Goal: Task Accomplishment & Management: Manage account settings

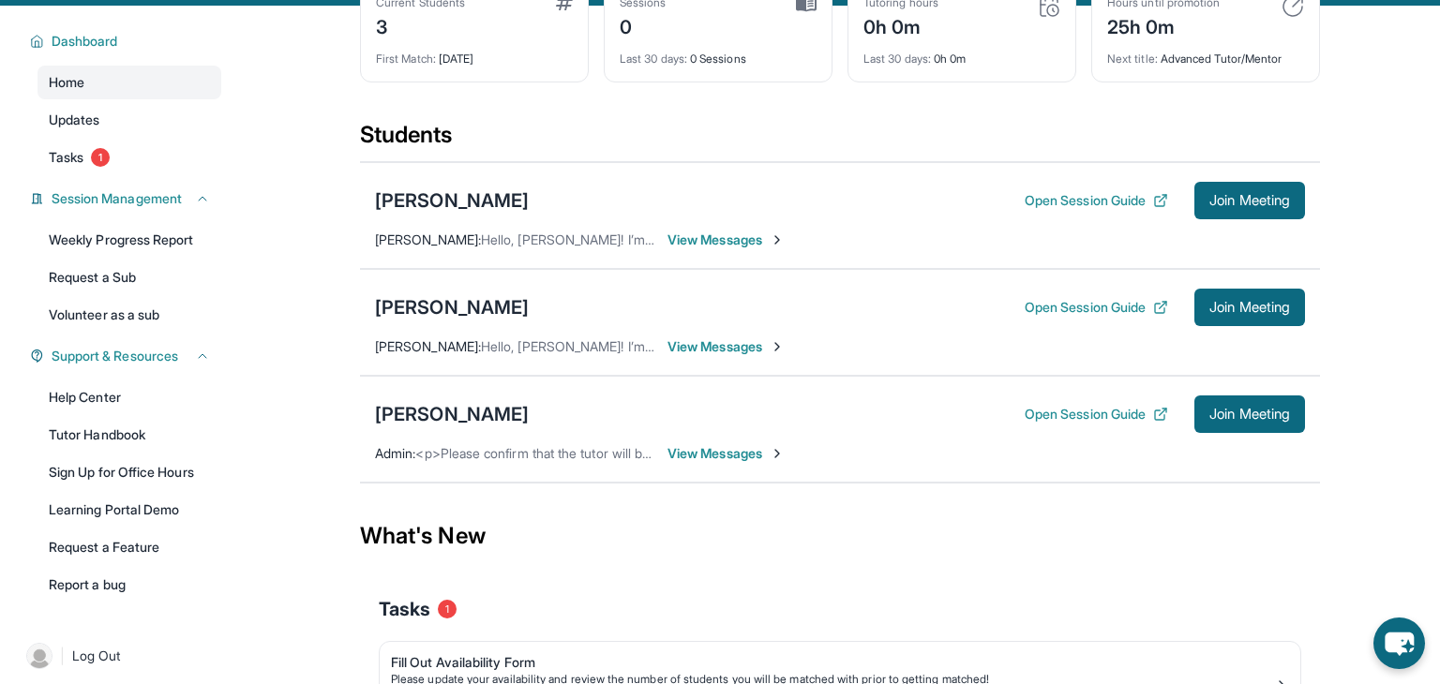
scroll to position [189, 0]
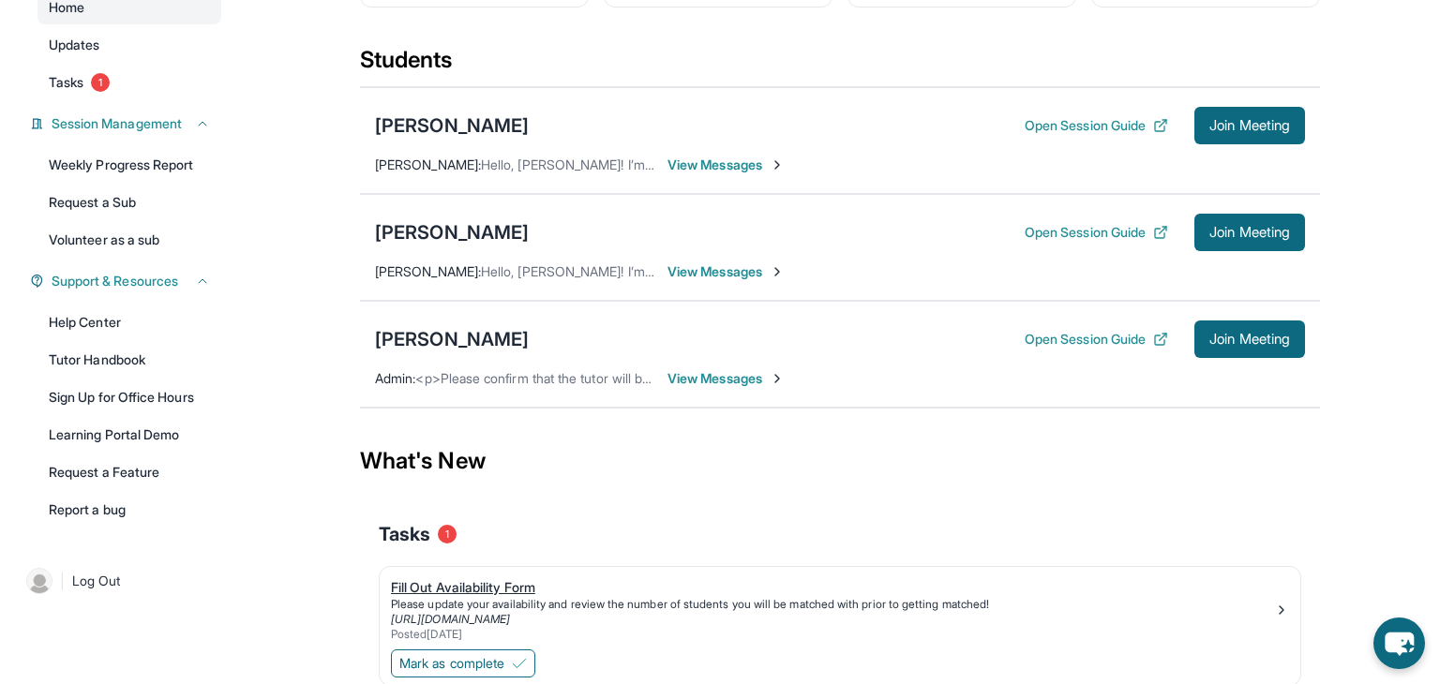
click at [522, 585] on div "Fill Out Availability Form" at bounding box center [832, 587] width 883 height 19
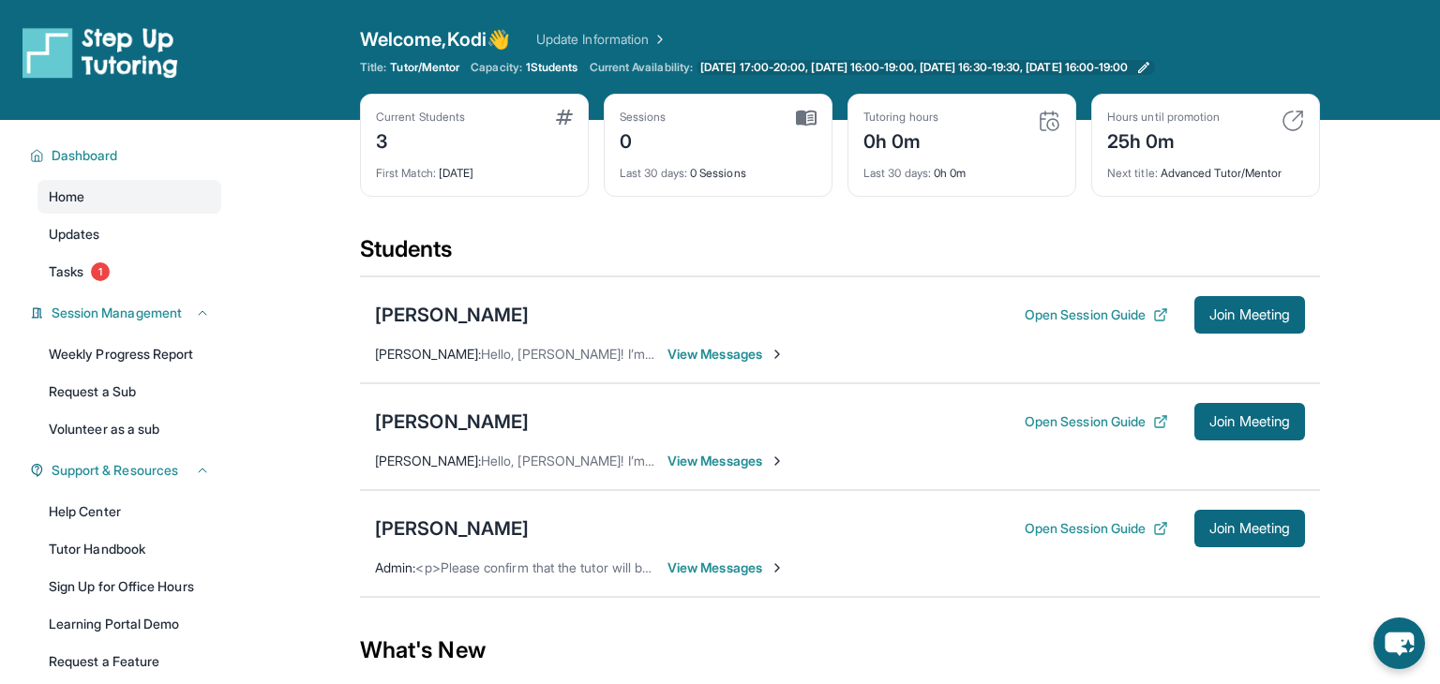
click at [1151, 67] on icon at bounding box center [1143, 67] width 15 height 15
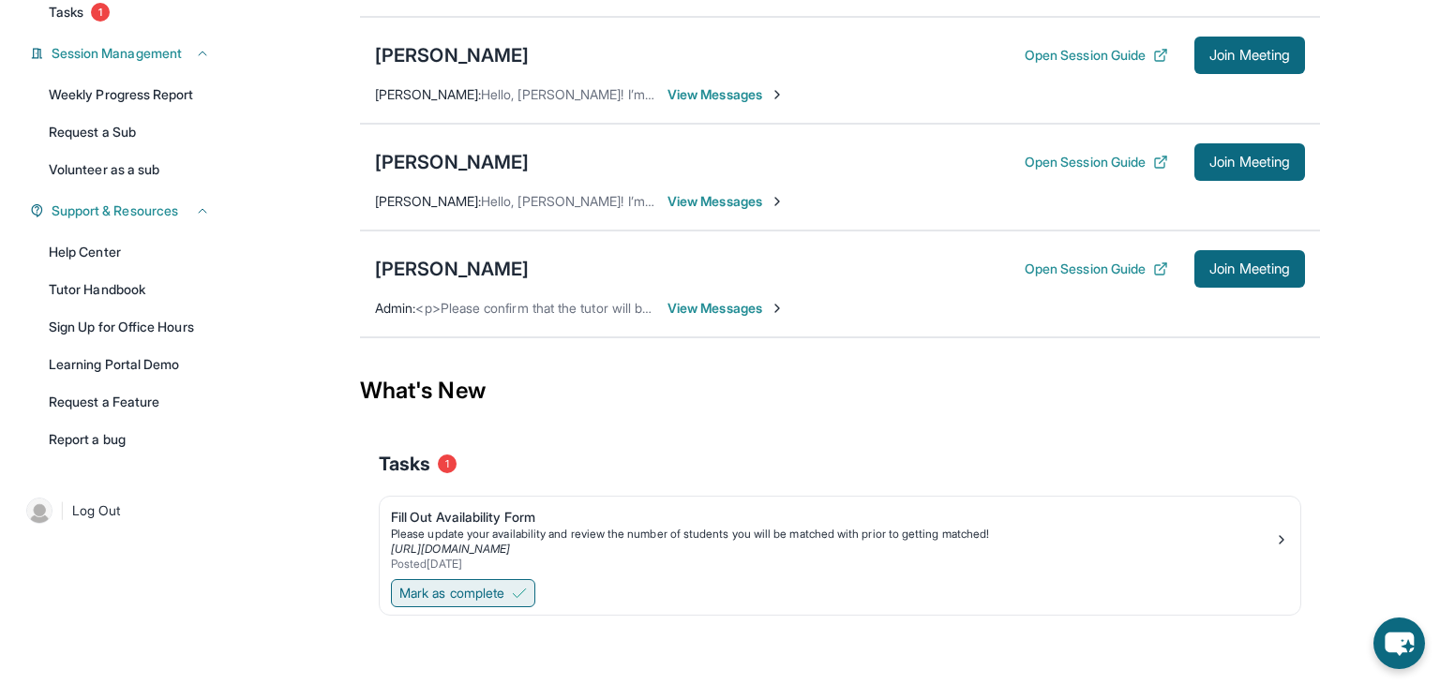
click at [515, 586] on button "Mark as complete" at bounding box center [463, 593] width 144 height 28
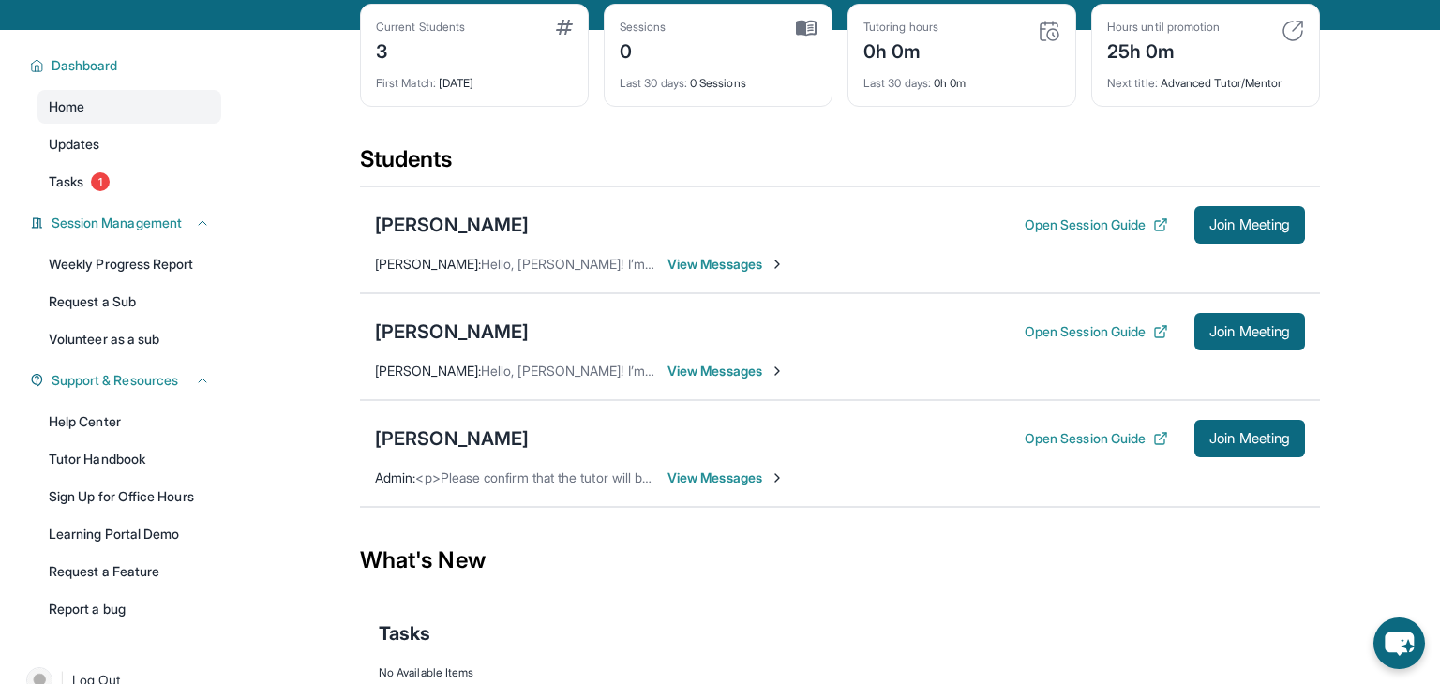
scroll to position [83, 0]
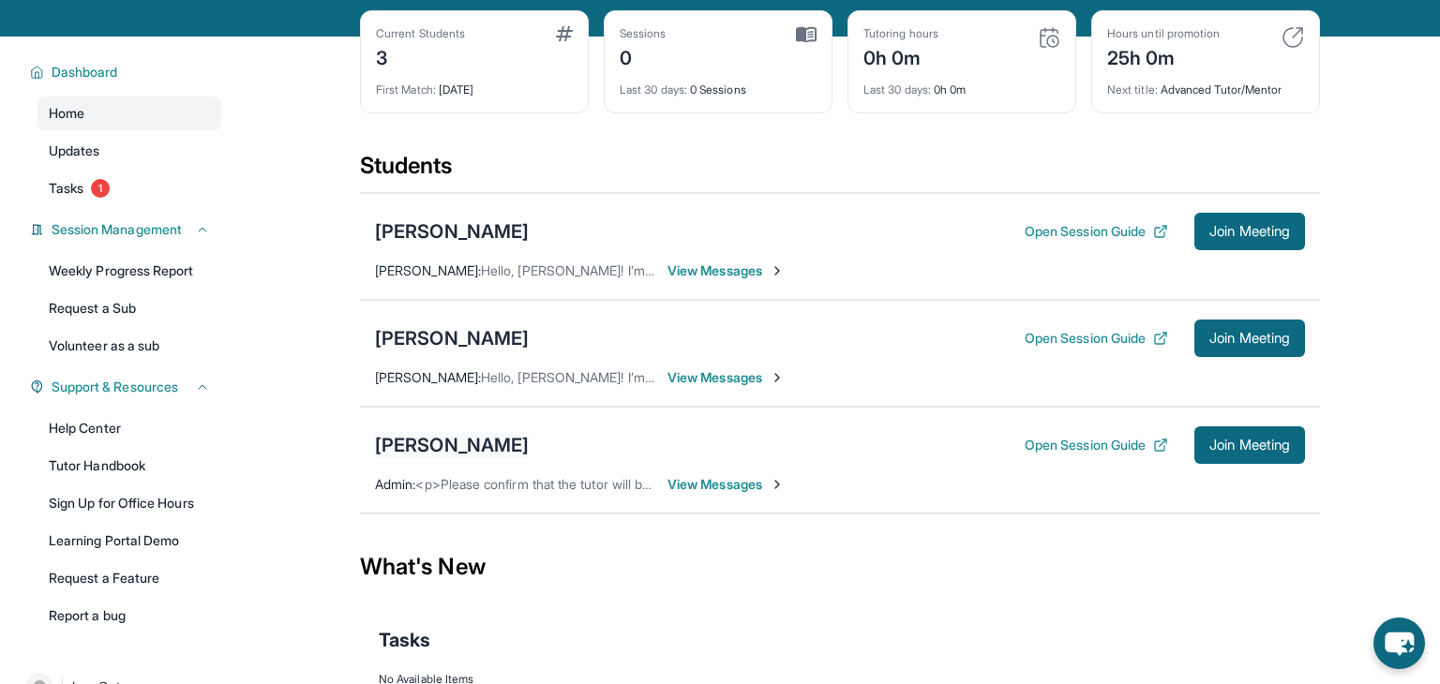
click at [529, 443] on div "[PERSON_NAME]" at bounding box center [452, 445] width 154 height 26
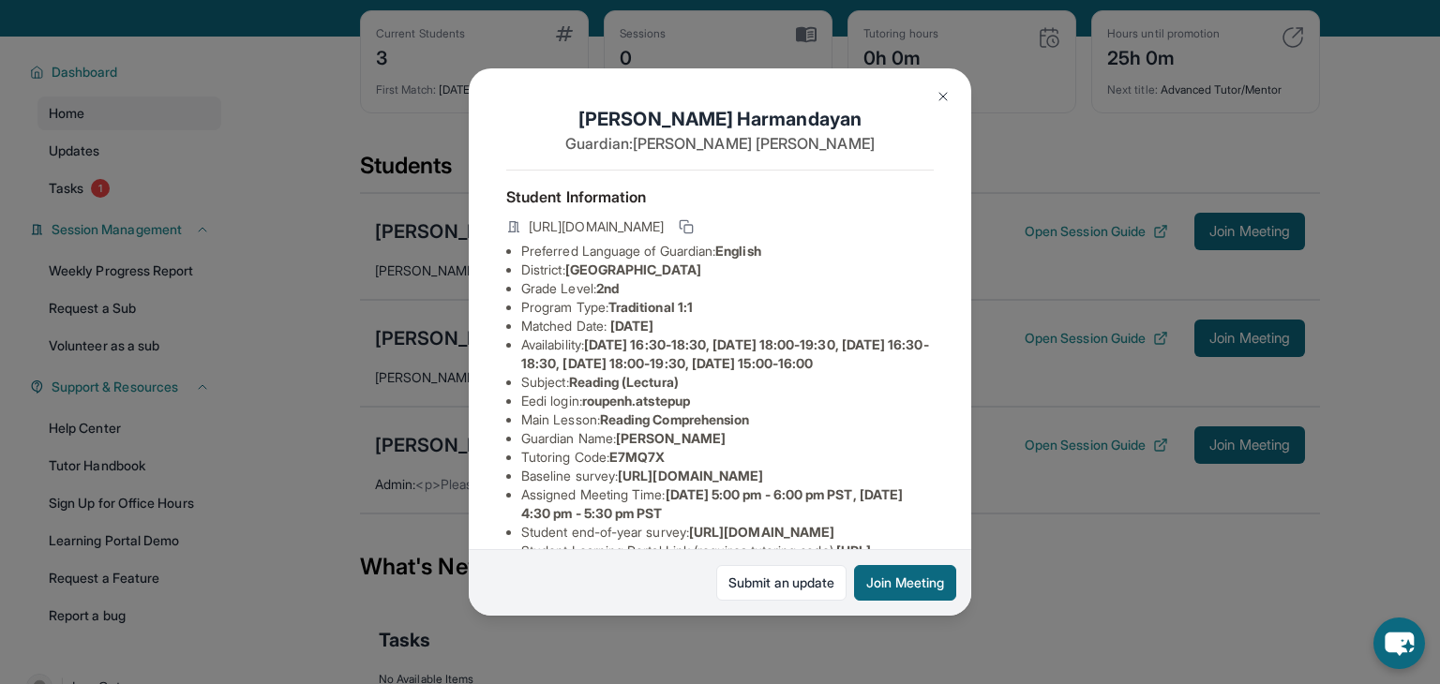
click at [329, 77] on div "[PERSON_NAME] Guardian: [PERSON_NAME] Student Information [URL][DOMAIN_NAME] Pr…" at bounding box center [720, 342] width 1440 height 684
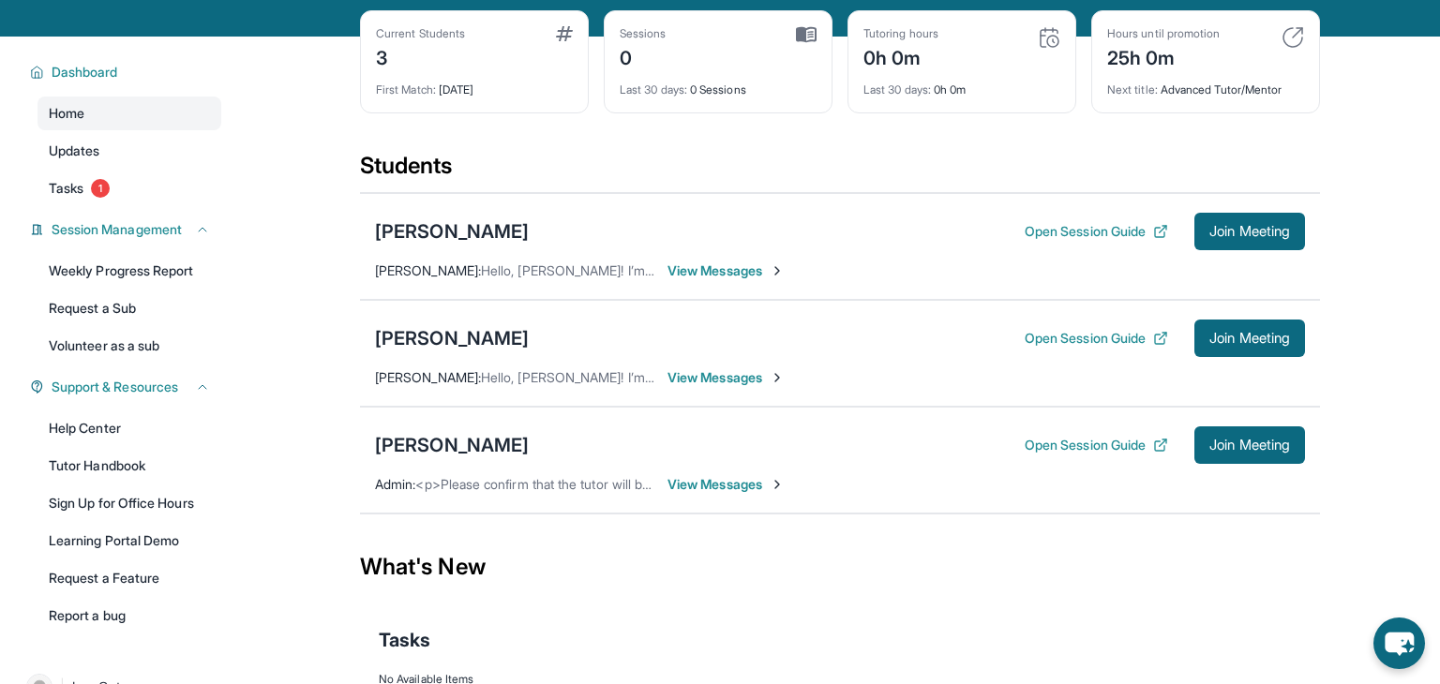
scroll to position [0, 0]
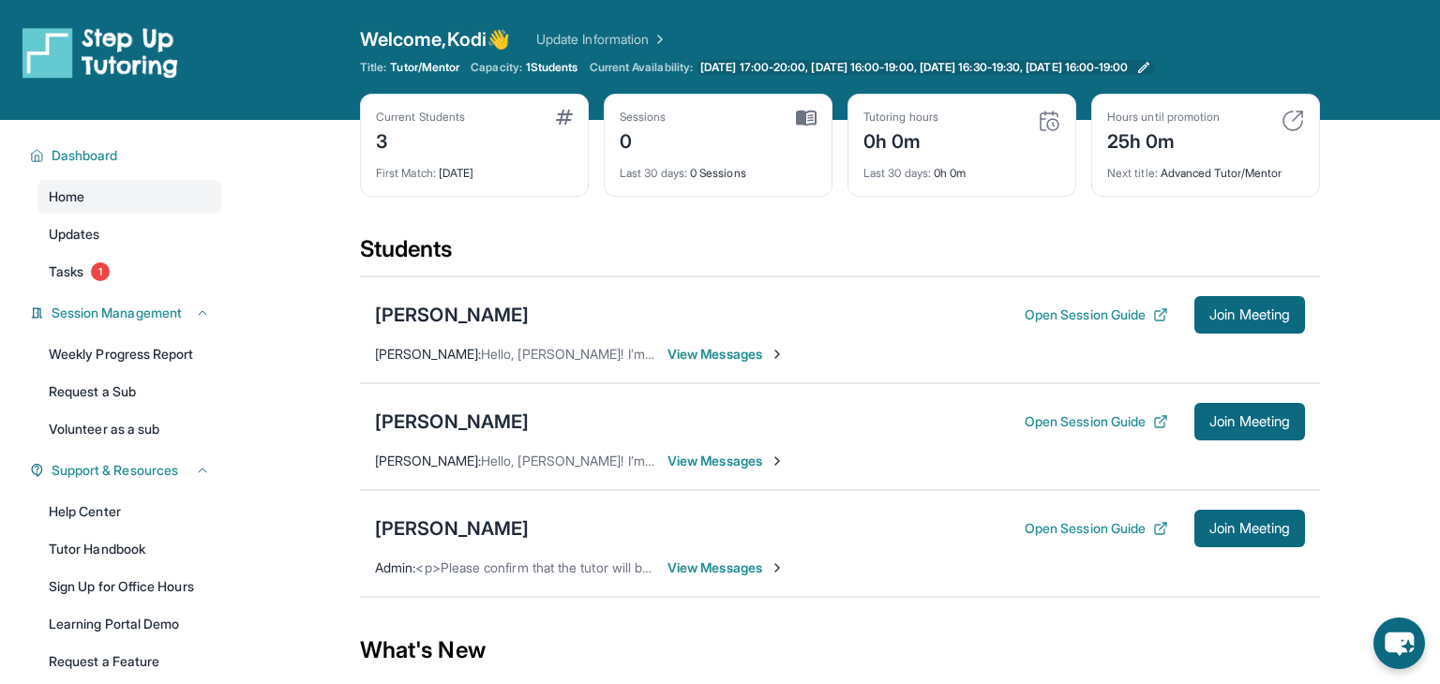
click at [1151, 70] on icon at bounding box center [1143, 67] width 15 height 15
click at [259, 101] on div "Open sidebar Welcome, Kodi 👋 Update Information Title: Tutor/Mentor Capacity: 1…" at bounding box center [720, 60] width 1440 height 120
click at [501, 526] on div "[PERSON_NAME]" at bounding box center [452, 529] width 154 height 26
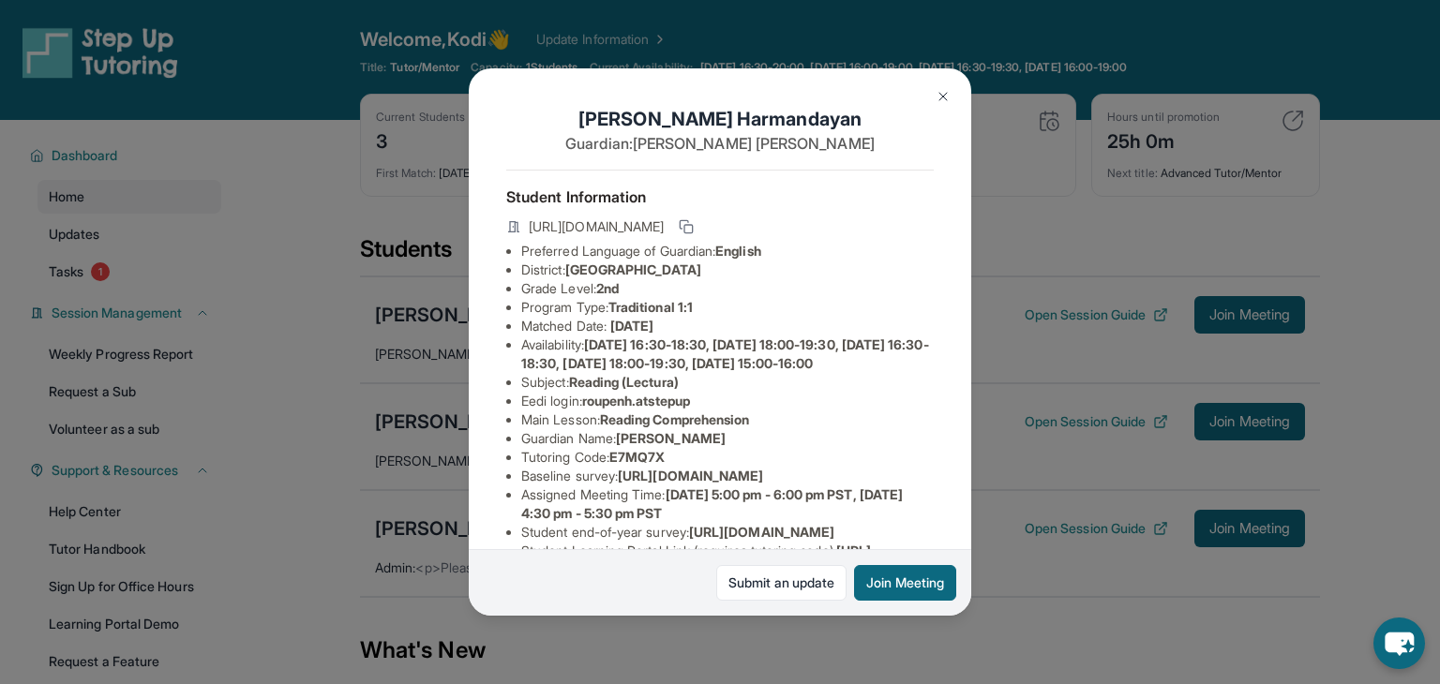
click at [573, 43] on div "[PERSON_NAME] Guardian: [PERSON_NAME] Student Information [URL][DOMAIN_NAME] Pr…" at bounding box center [720, 342] width 1440 height 684
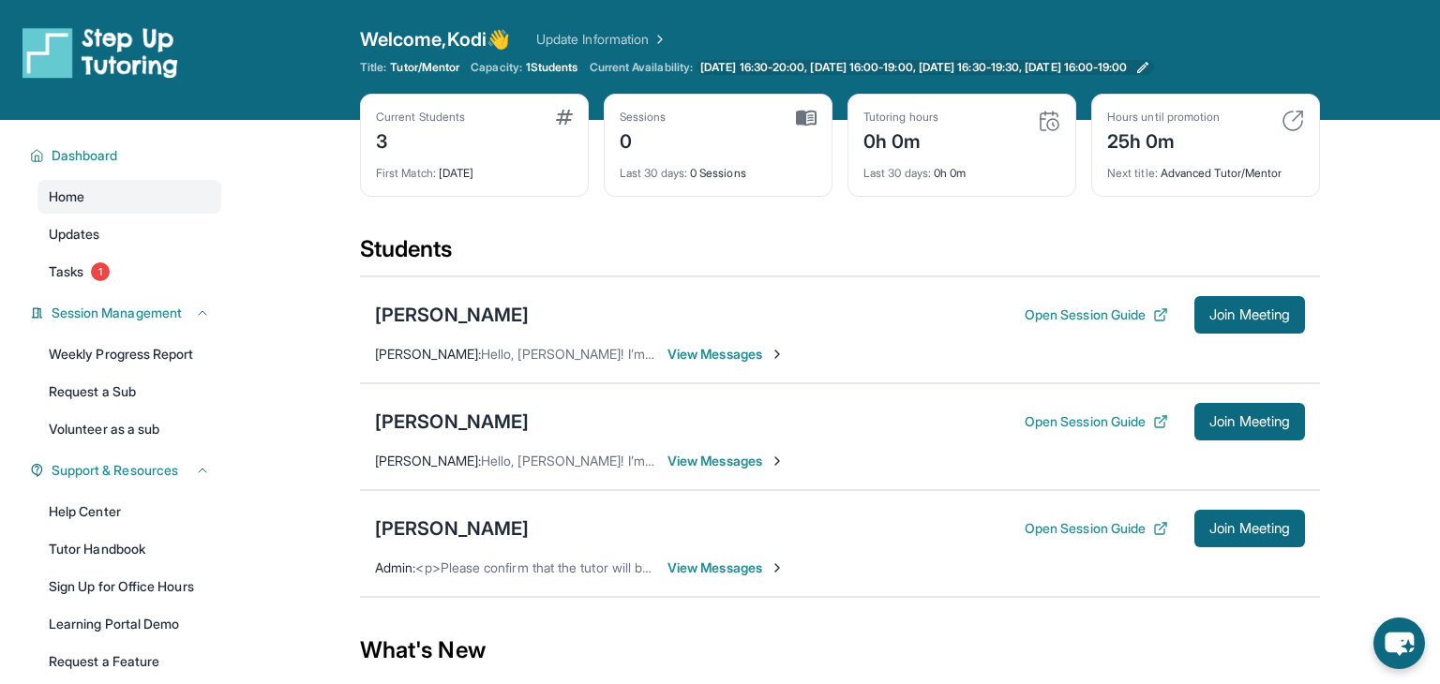
click at [1150, 65] on icon at bounding box center [1142, 67] width 15 height 15
click at [1147, 66] on icon at bounding box center [1141, 67] width 11 height 11
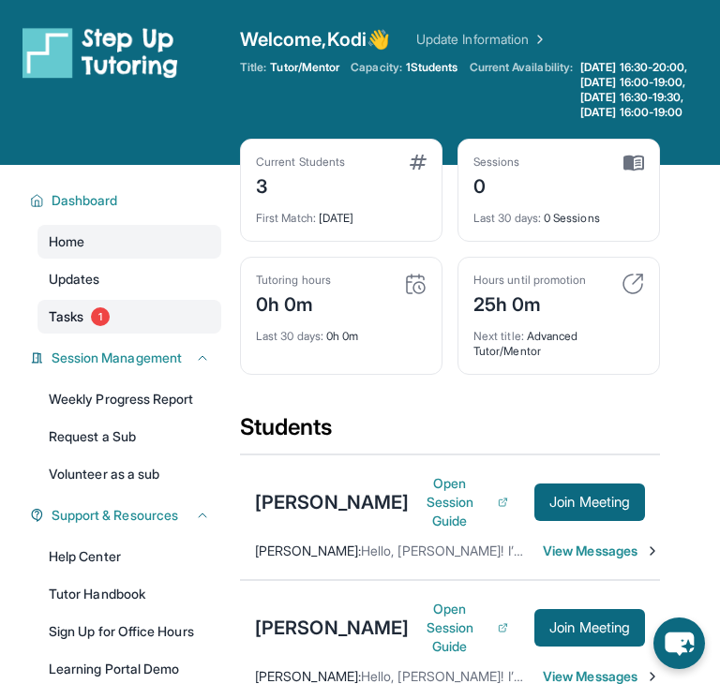
click at [143, 334] on link "Tasks 1" at bounding box center [129, 317] width 184 height 34
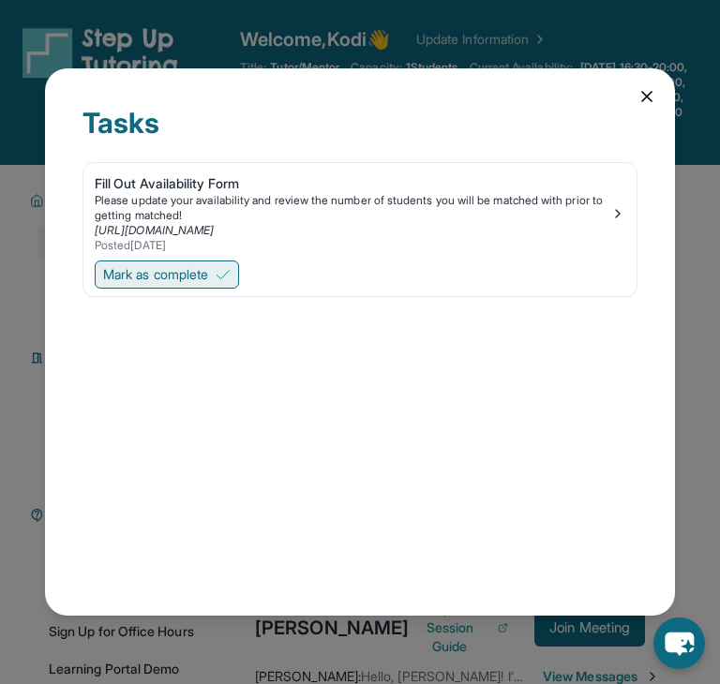
click at [217, 264] on button "Mark as complete" at bounding box center [167, 275] width 144 height 28
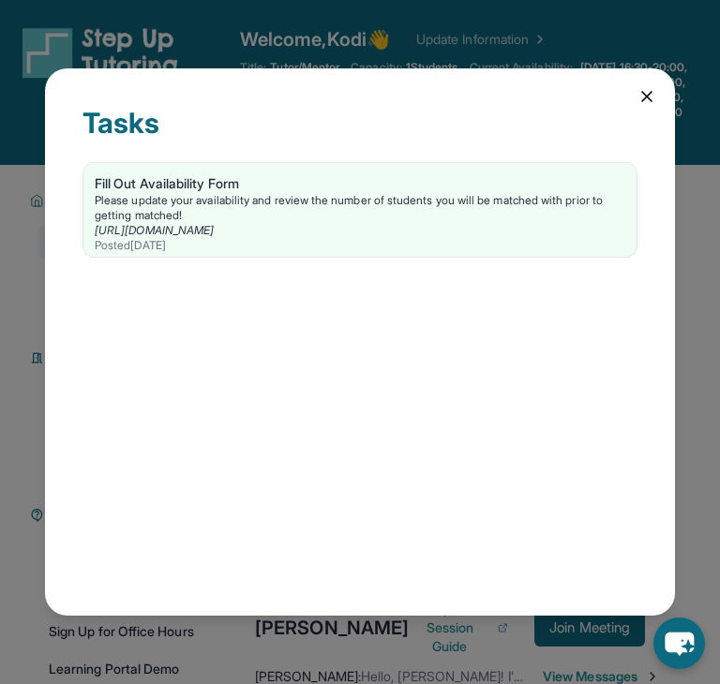
click at [642, 101] on icon at bounding box center [646, 96] width 9 height 9
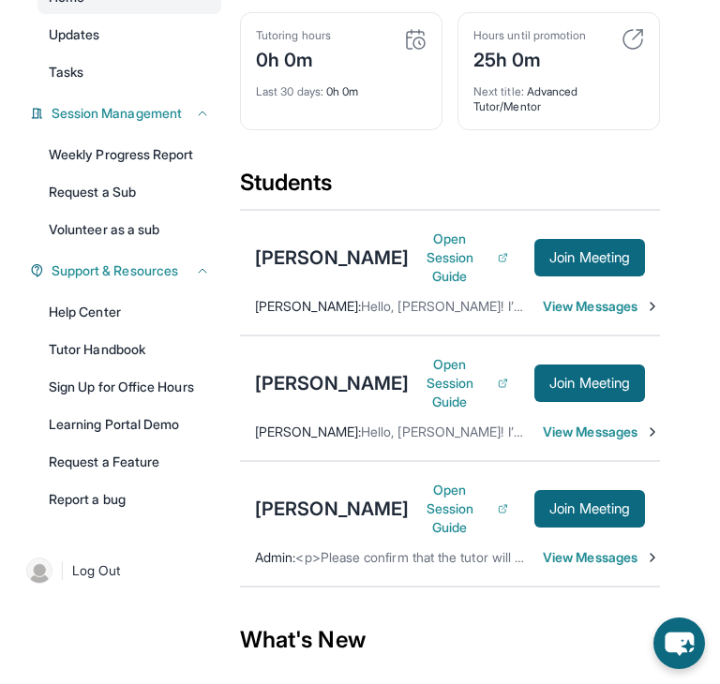
scroll to position [264, 0]
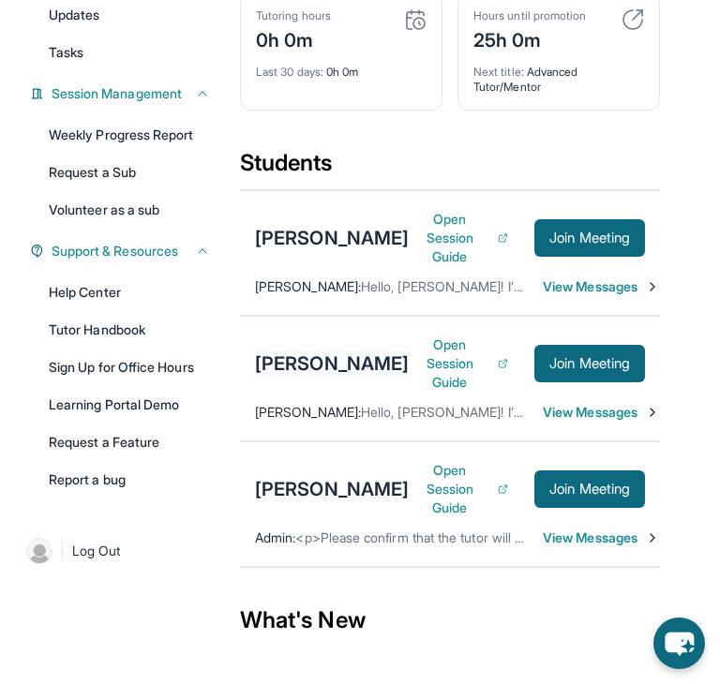
click at [286, 377] on div "[PERSON_NAME]" at bounding box center [332, 364] width 154 height 26
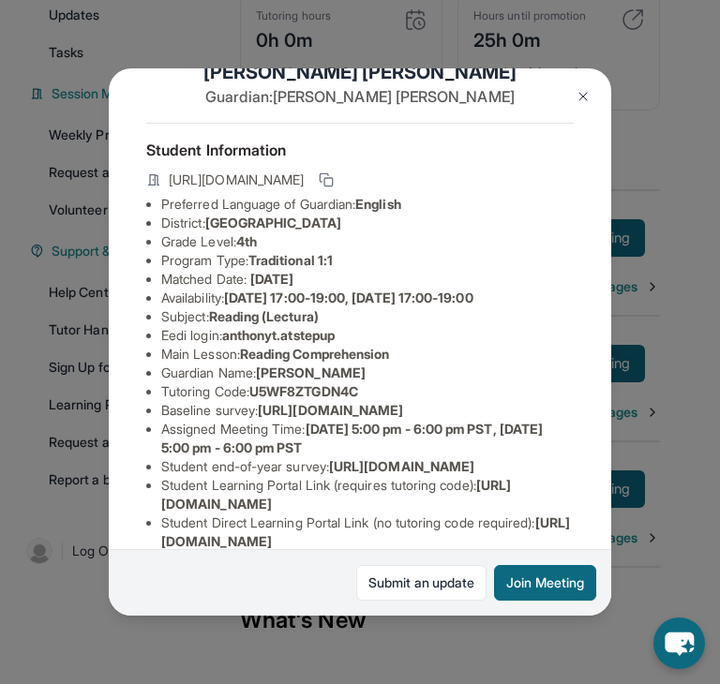
scroll to position [236, 0]
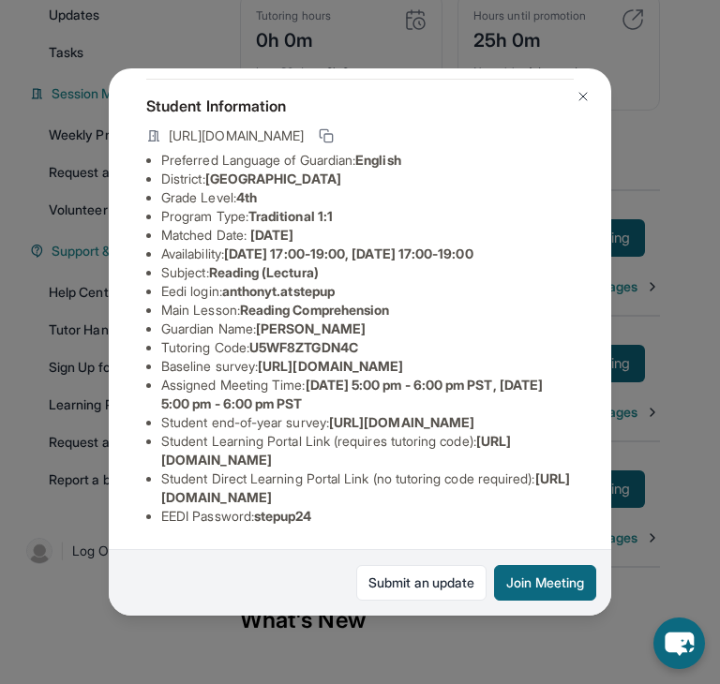
click at [199, 37] on div "[PERSON_NAME] Guardian: [PERSON_NAME] Student Information [URL][DOMAIN_NAME] Pr…" at bounding box center [360, 342] width 720 height 684
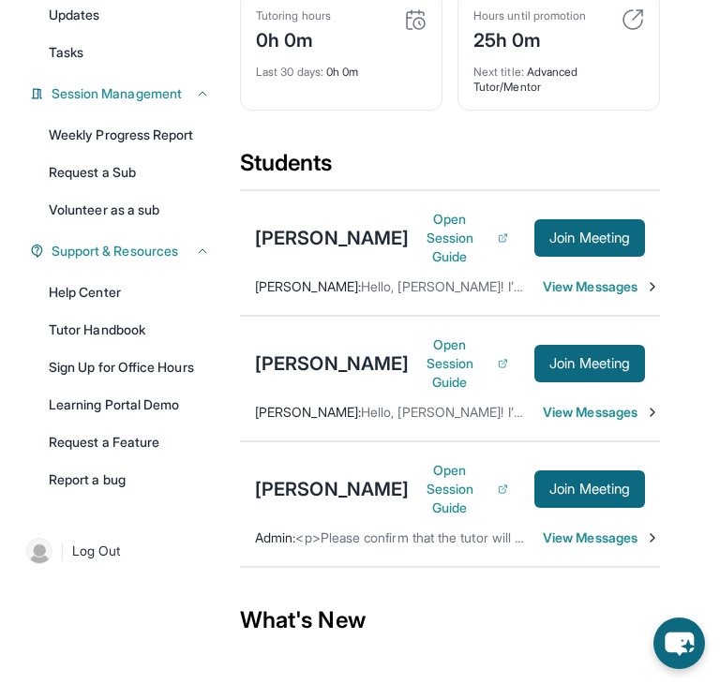
click at [547, 422] on span "View Messages" at bounding box center [594, 412] width 102 height 19
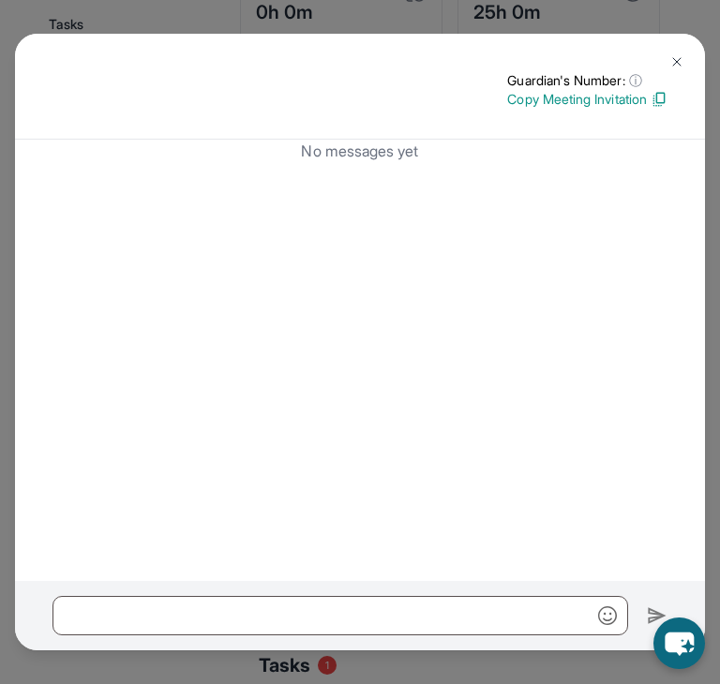
scroll to position [274, 0]
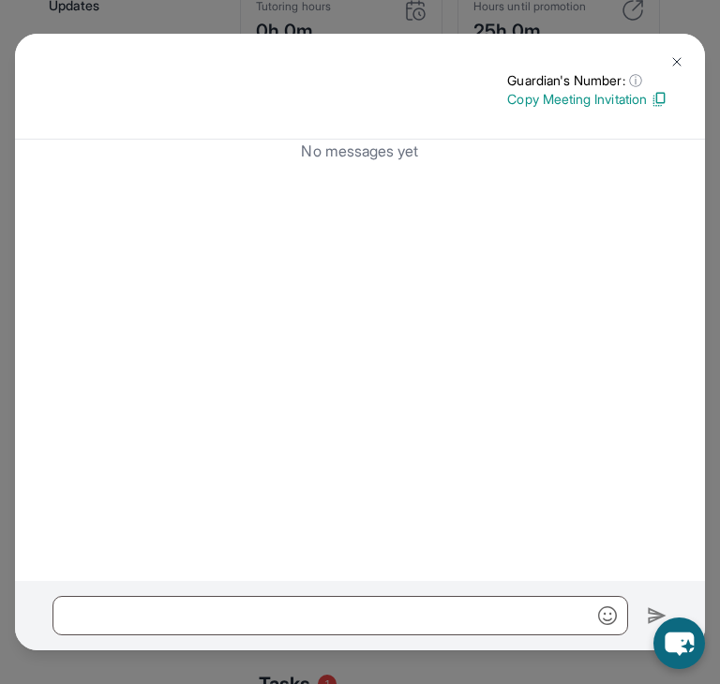
click at [684, 57] on button at bounding box center [676, 61] width 37 height 37
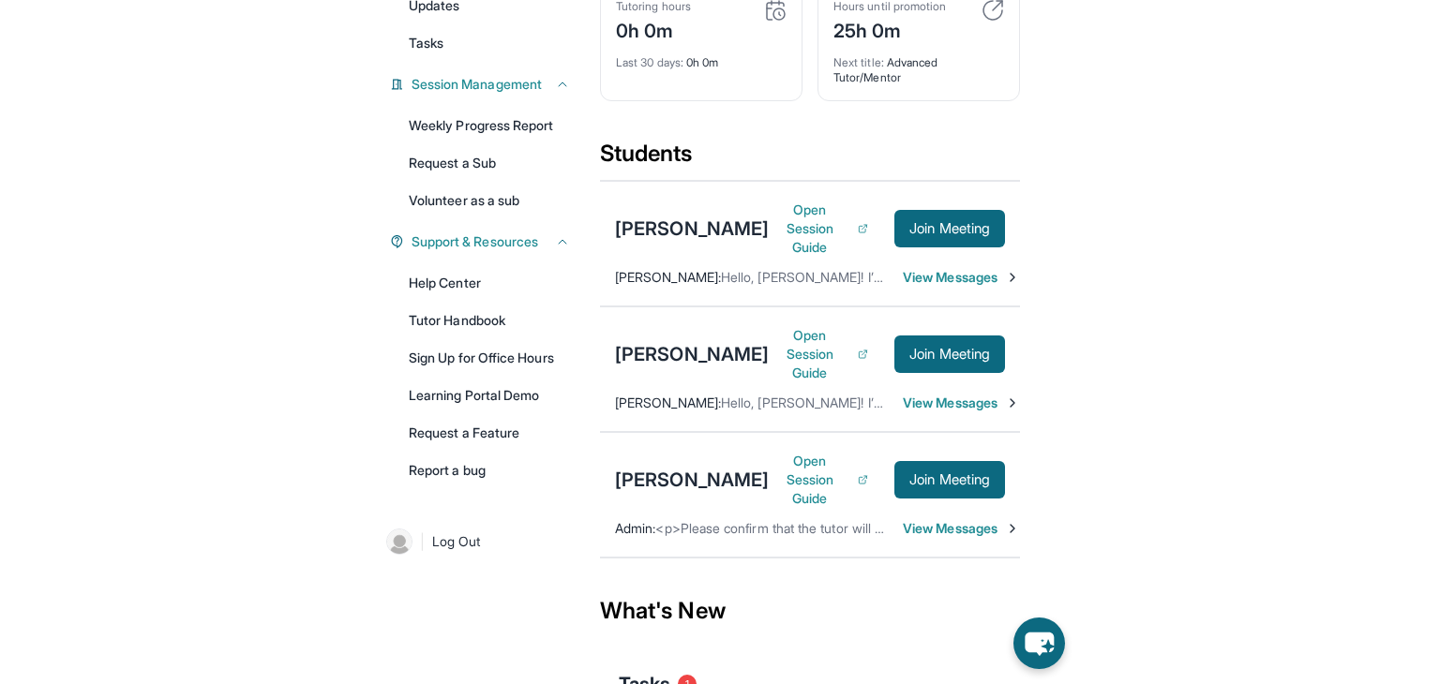
scroll to position [199, 0]
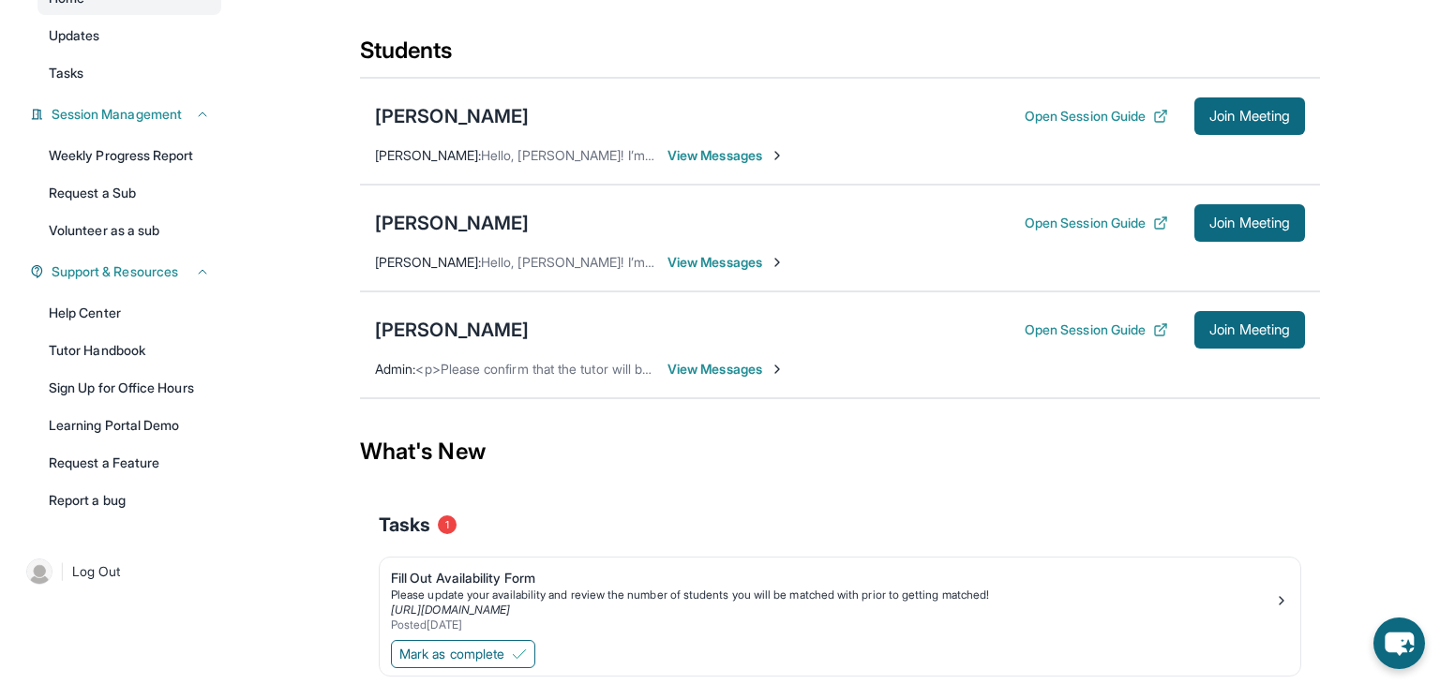
click at [749, 263] on span "View Messages" at bounding box center [725, 262] width 117 height 19
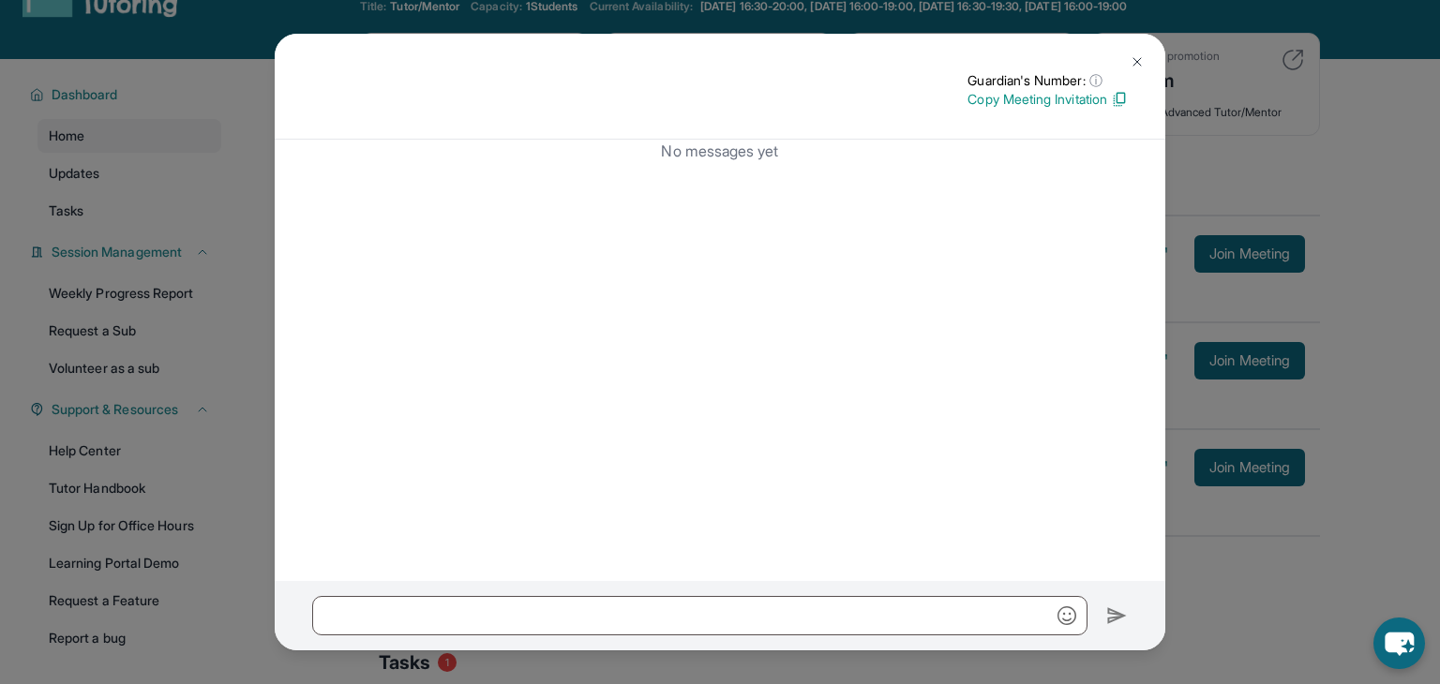
scroll to position [0, 0]
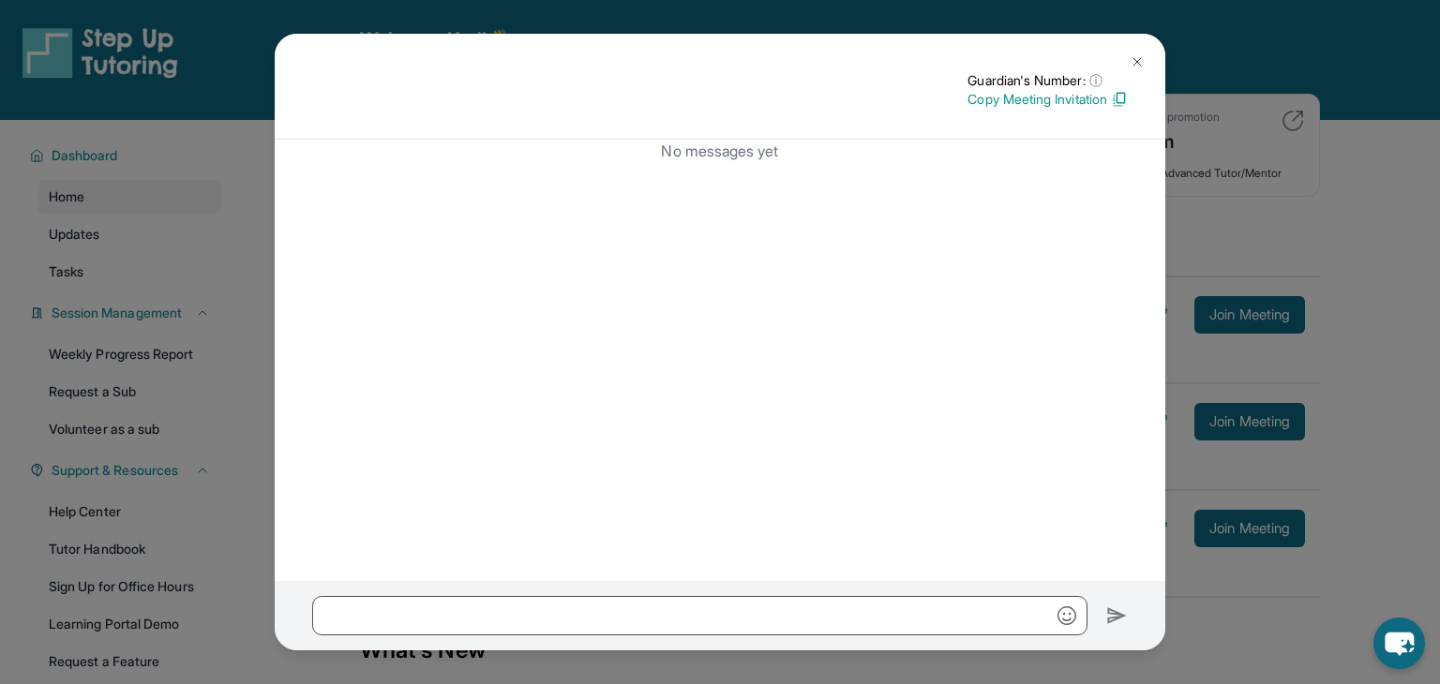
click at [1144, 58] on img at bounding box center [1136, 61] width 15 height 15
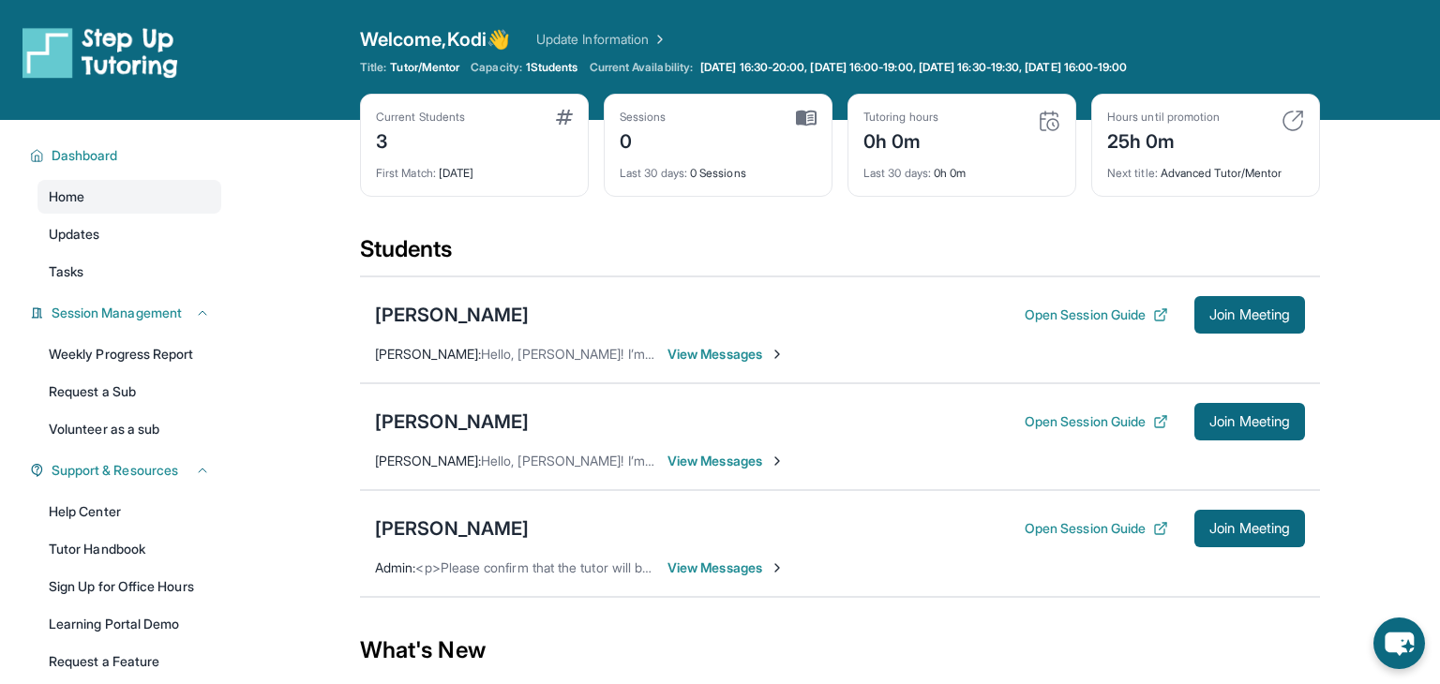
click at [334, 190] on main "Current Students 3 First Match : [DATE] Sessions 0 Last 30 days : 0 Sessions Tu…" at bounding box center [840, 533] width 1200 height 827
